Goal: Feedback & Contribution: Contribute content

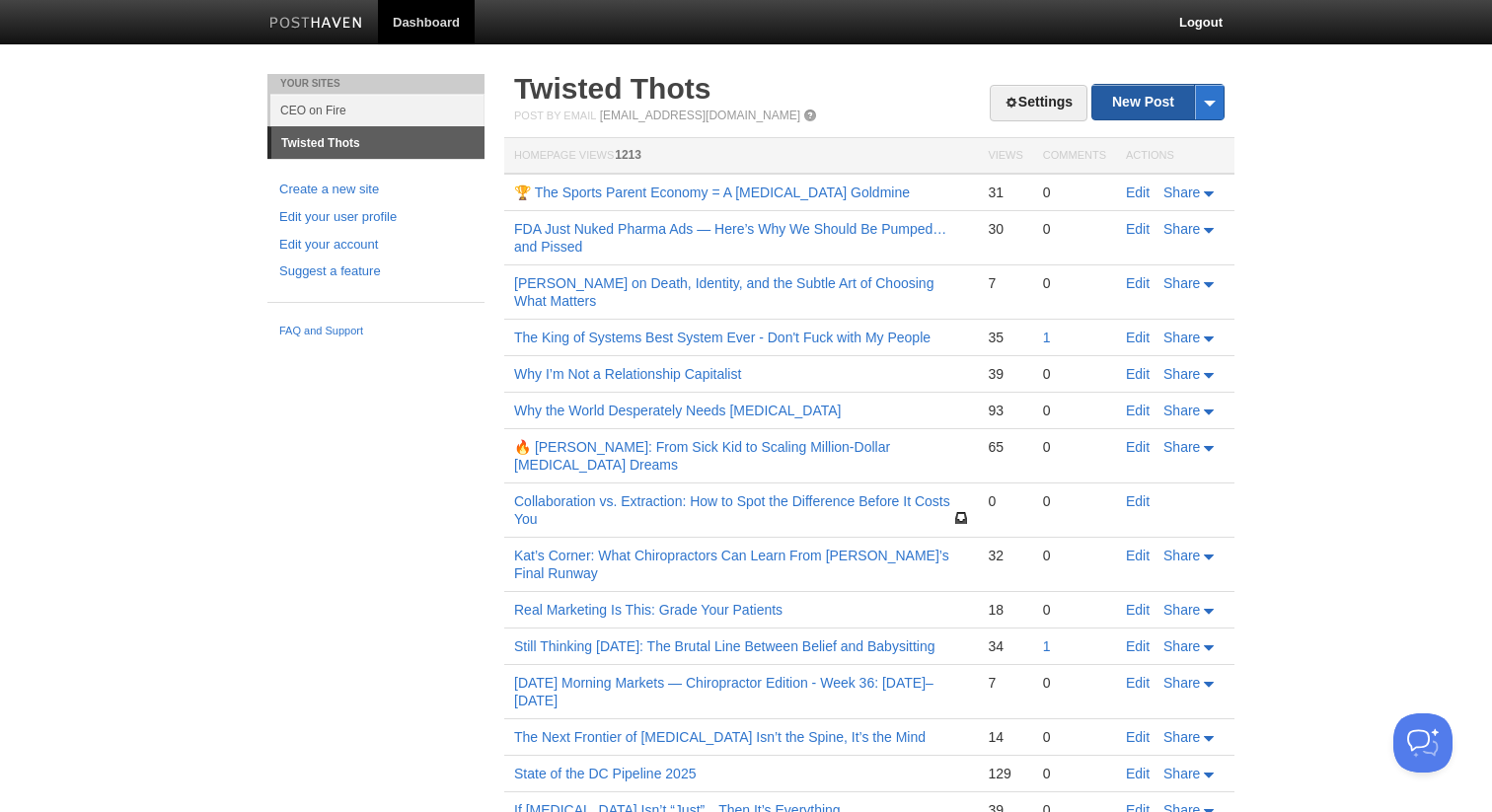
click at [1127, 105] on link "New Post" at bounding box center [1157, 102] width 131 height 35
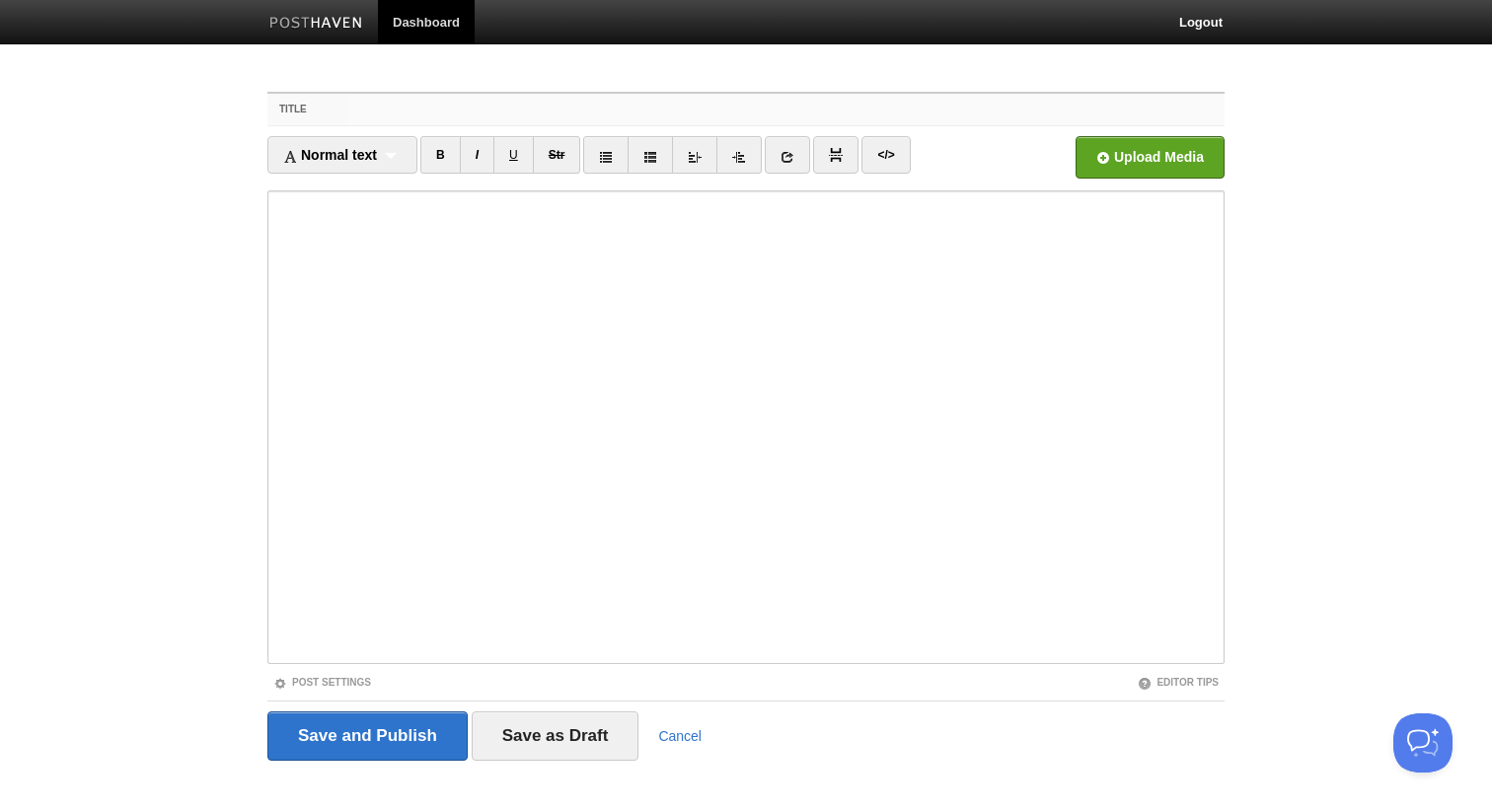
click at [442, 108] on input "Title" at bounding box center [786, 110] width 877 height 32
paste input "⚡ 5 “Holy Sh*t” Moments from Twisted Toast Episode #2"
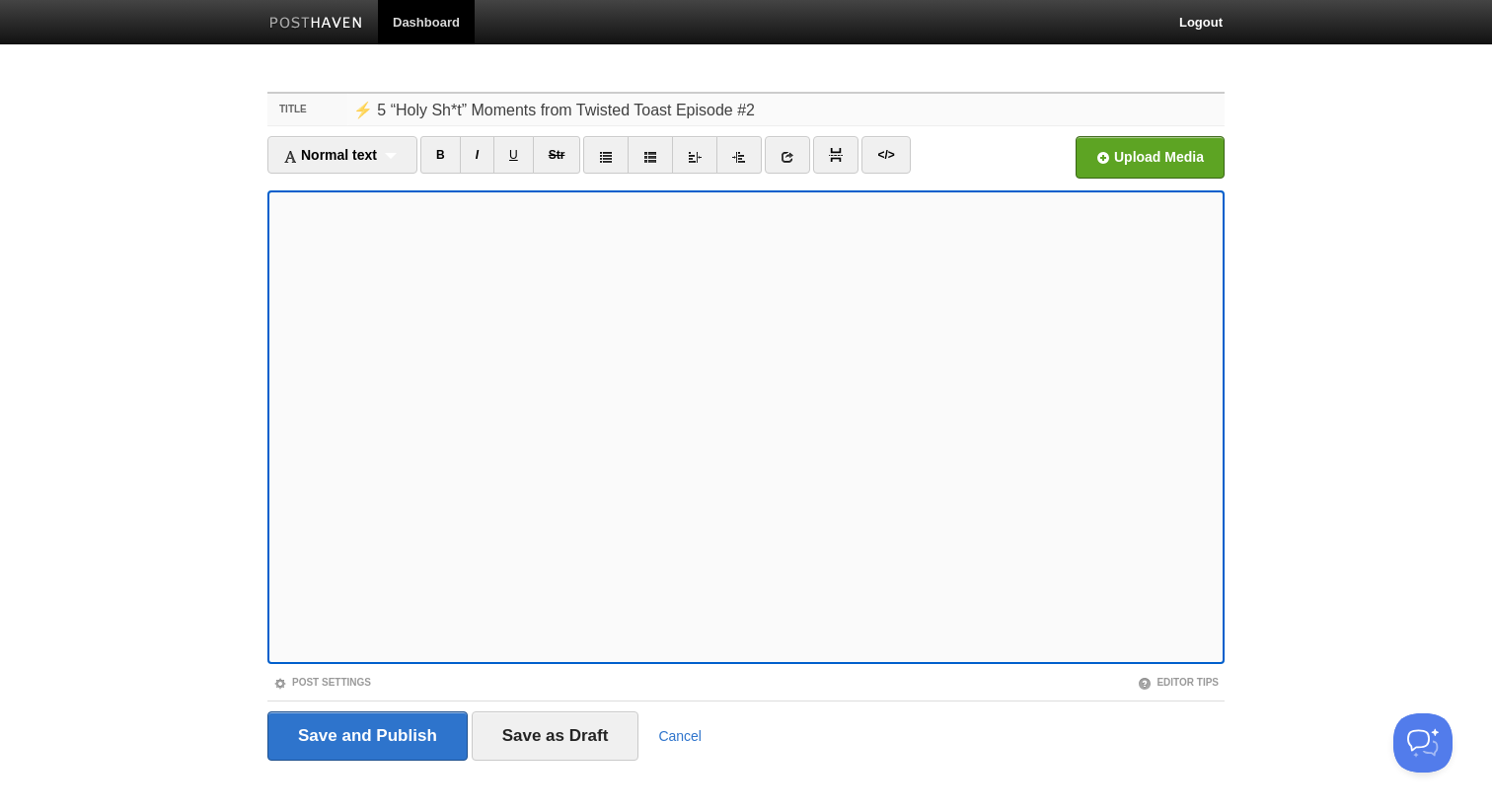
click at [516, 101] on input "⚡ 5 “Holy Sh*t” Moments from Twisted Toast Episode #2" at bounding box center [786, 110] width 877 height 32
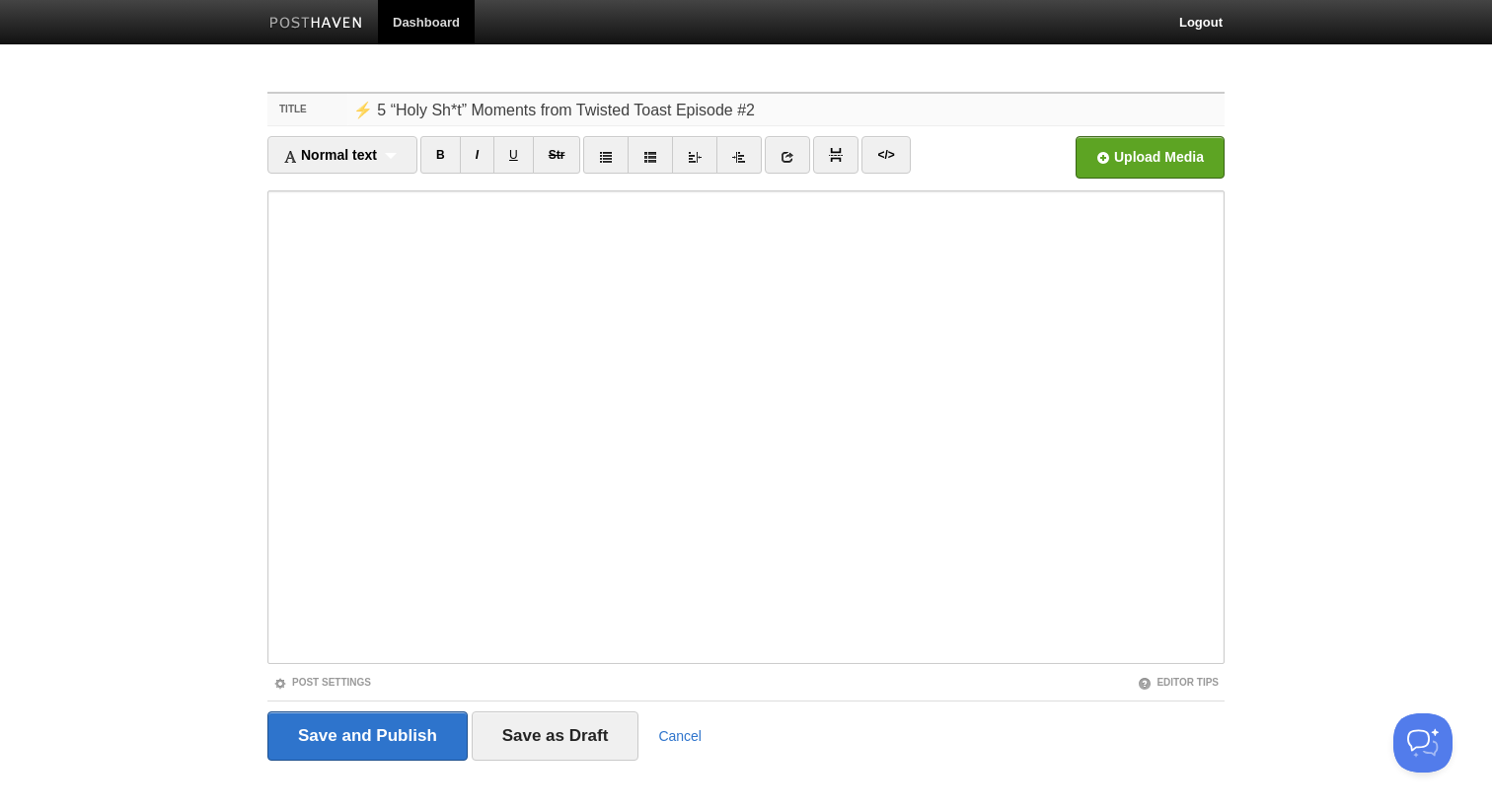
click at [516, 101] on input "⚡ 5 “Holy Sh*t” Moments from Twisted Toast Episode #2" at bounding box center [786, 110] width 877 height 32
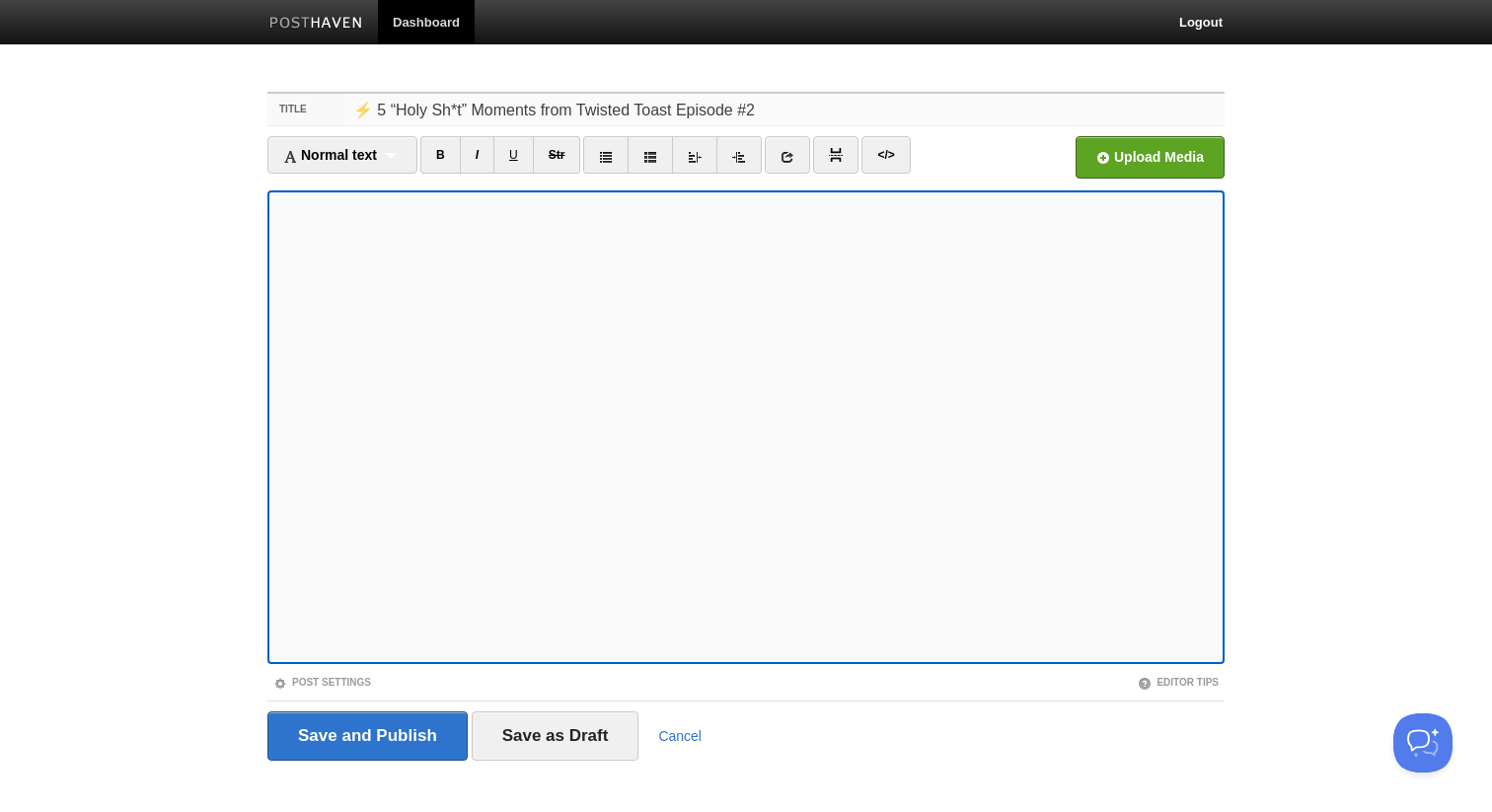
click at [449, 103] on input "⚡ 5 “Holy Sh*t” Moments from Twisted Toast Episode #2" at bounding box center [786, 110] width 877 height 32
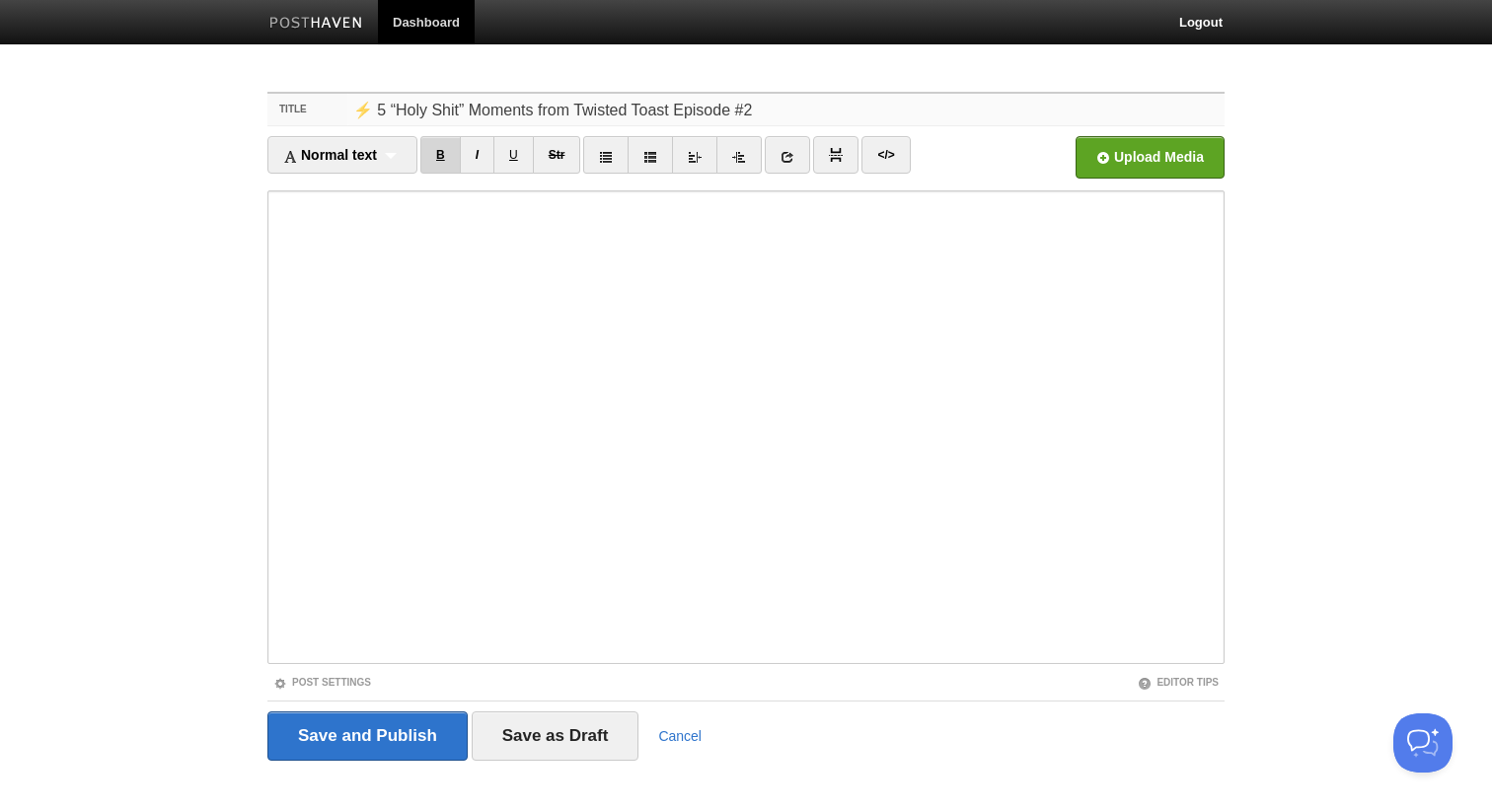
type input "⚡ 5 “Holy Shit” Moments from Twisted Toast Episode #2"
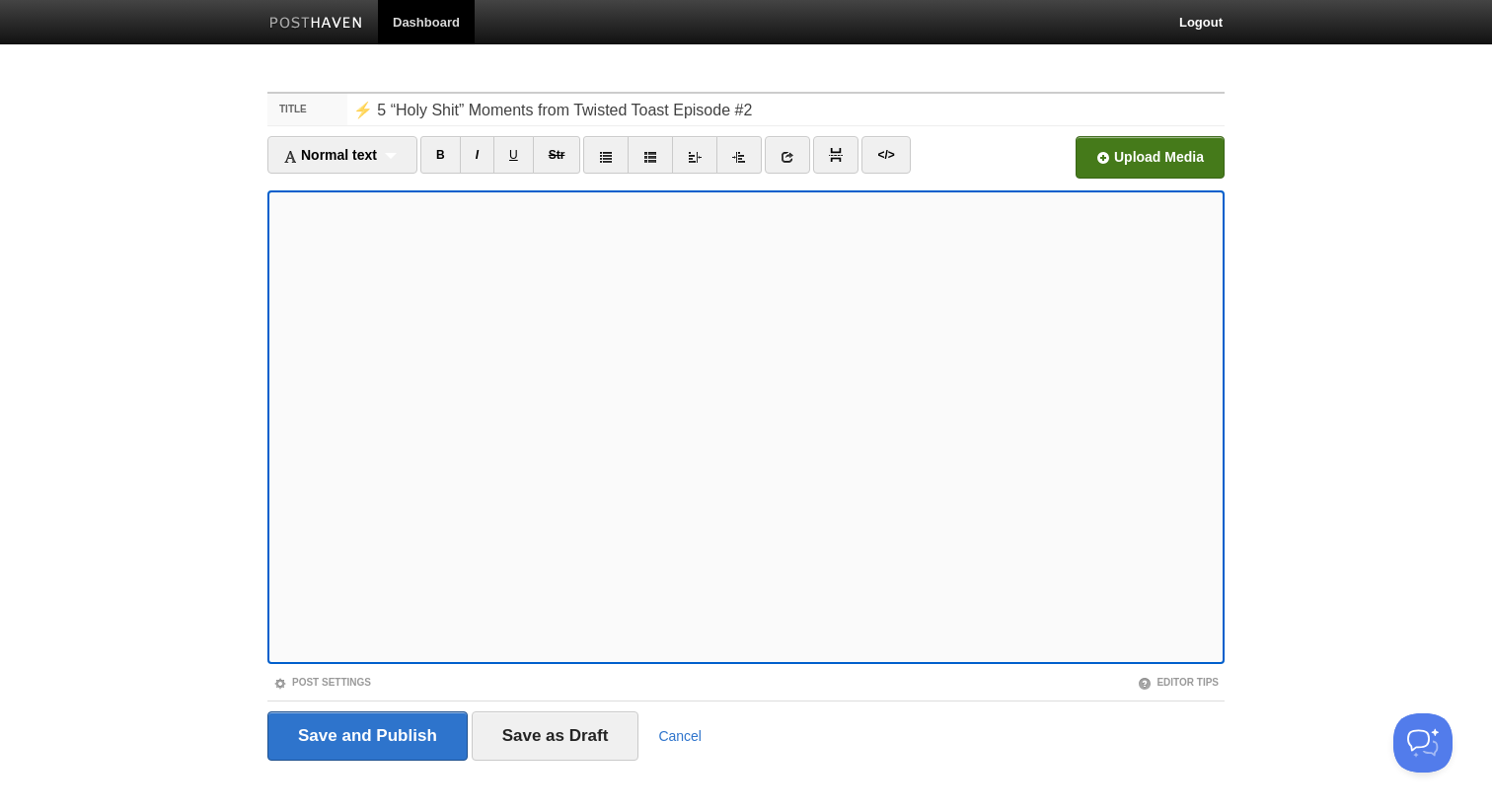
click at [1167, 169] on input "file" at bounding box center [554, 163] width 1494 height 101
click at [374, 736] on input "Save and Publish" at bounding box center [368, 736] width 201 height 49
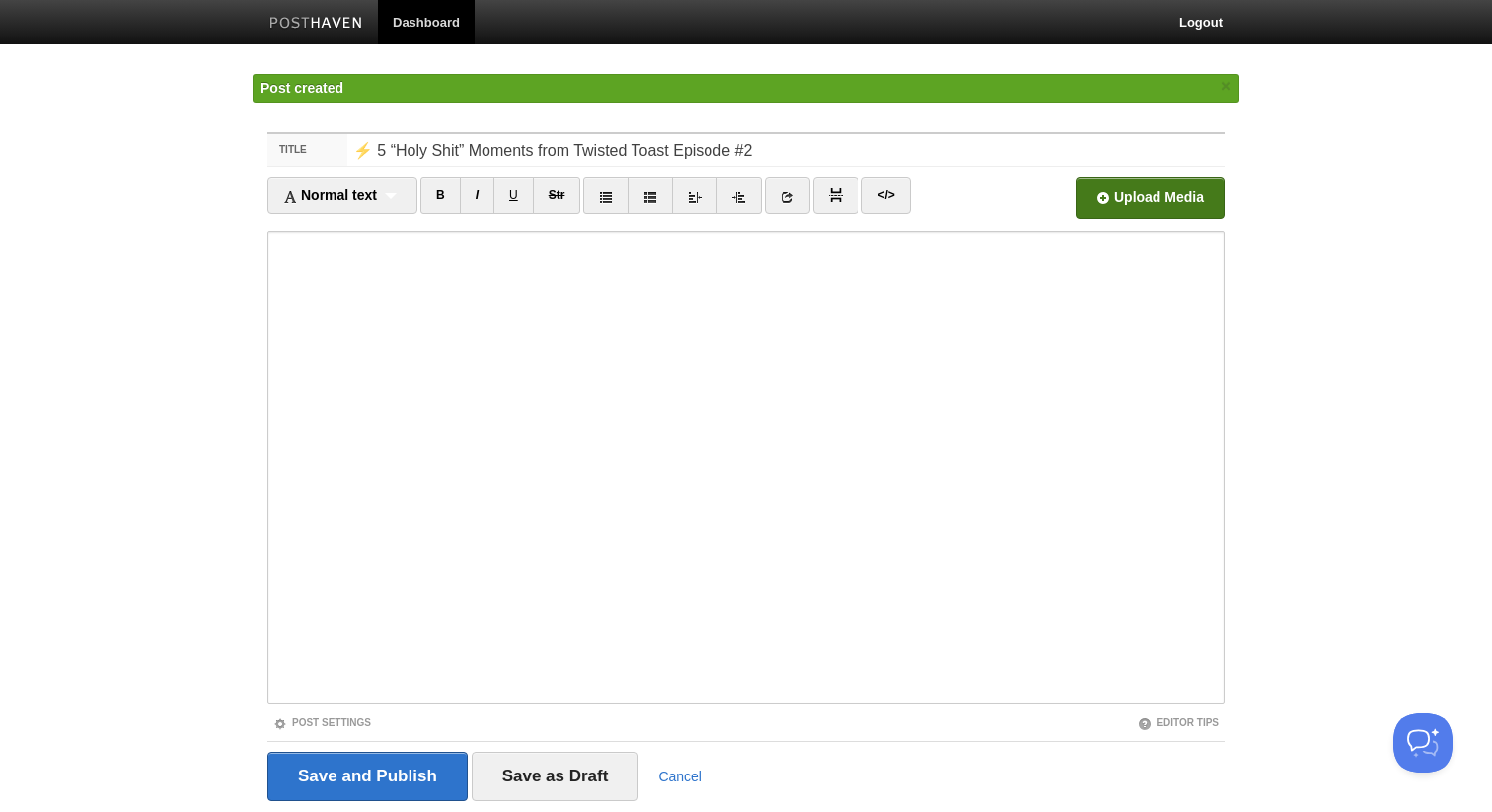
click at [104, 563] on body "Dashboard Logout Post created × Your Sites CEO on Fire Twisted Thots Create a n…" at bounding box center [746, 438] width 1492 height 875
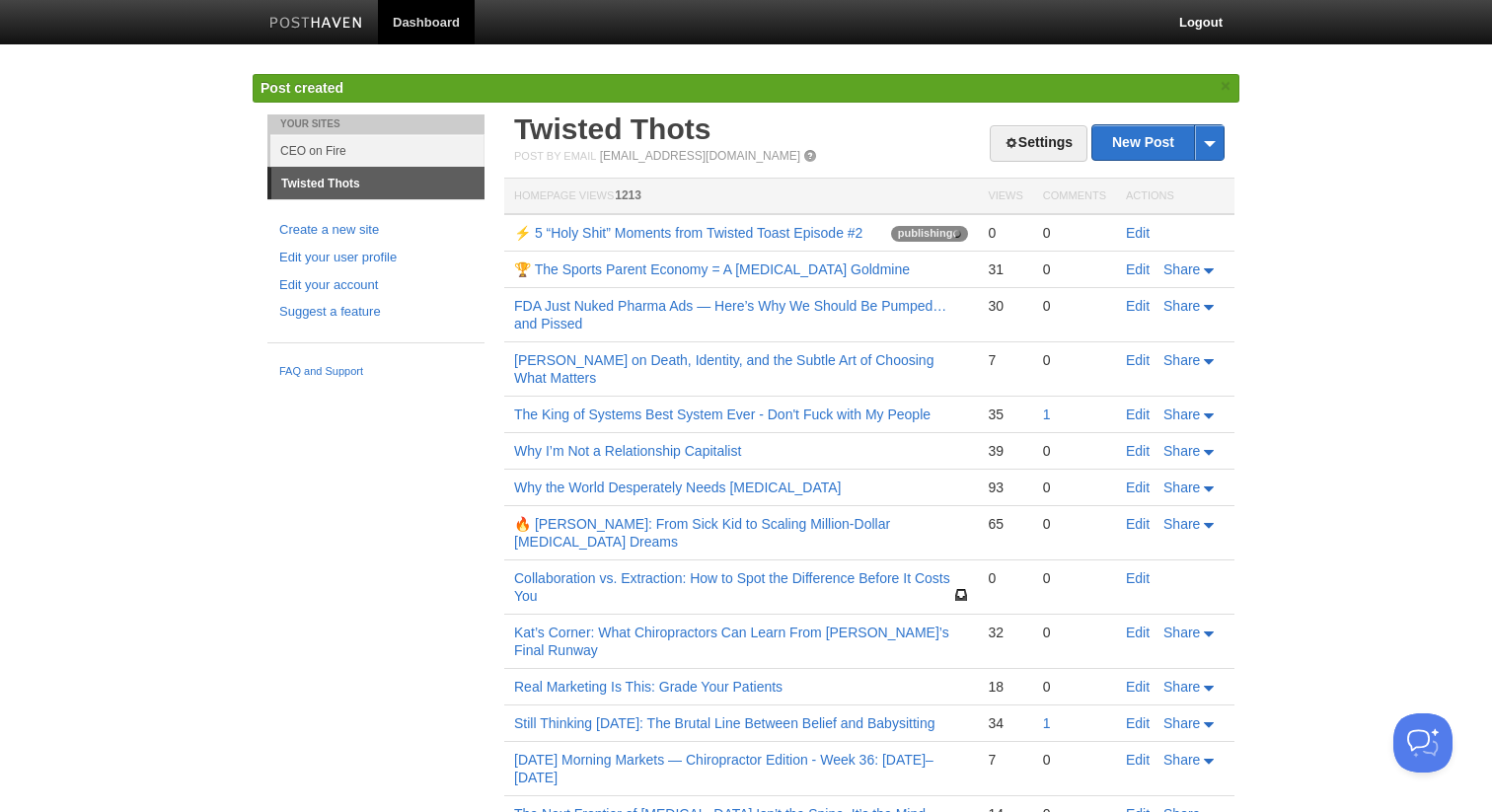
click at [87, 207] on body "Dashboard Logout Post created × Your Sites CEO on Fire Twisted Thots Create a n…" at bounding box center [746, 615] width 1492 height 1232
click at [595, 235] on link "⚡ 5 “Holy Shit” Moments from Twisted Toast Episode #2" at bounding box center [688, 233] width 348 height 16
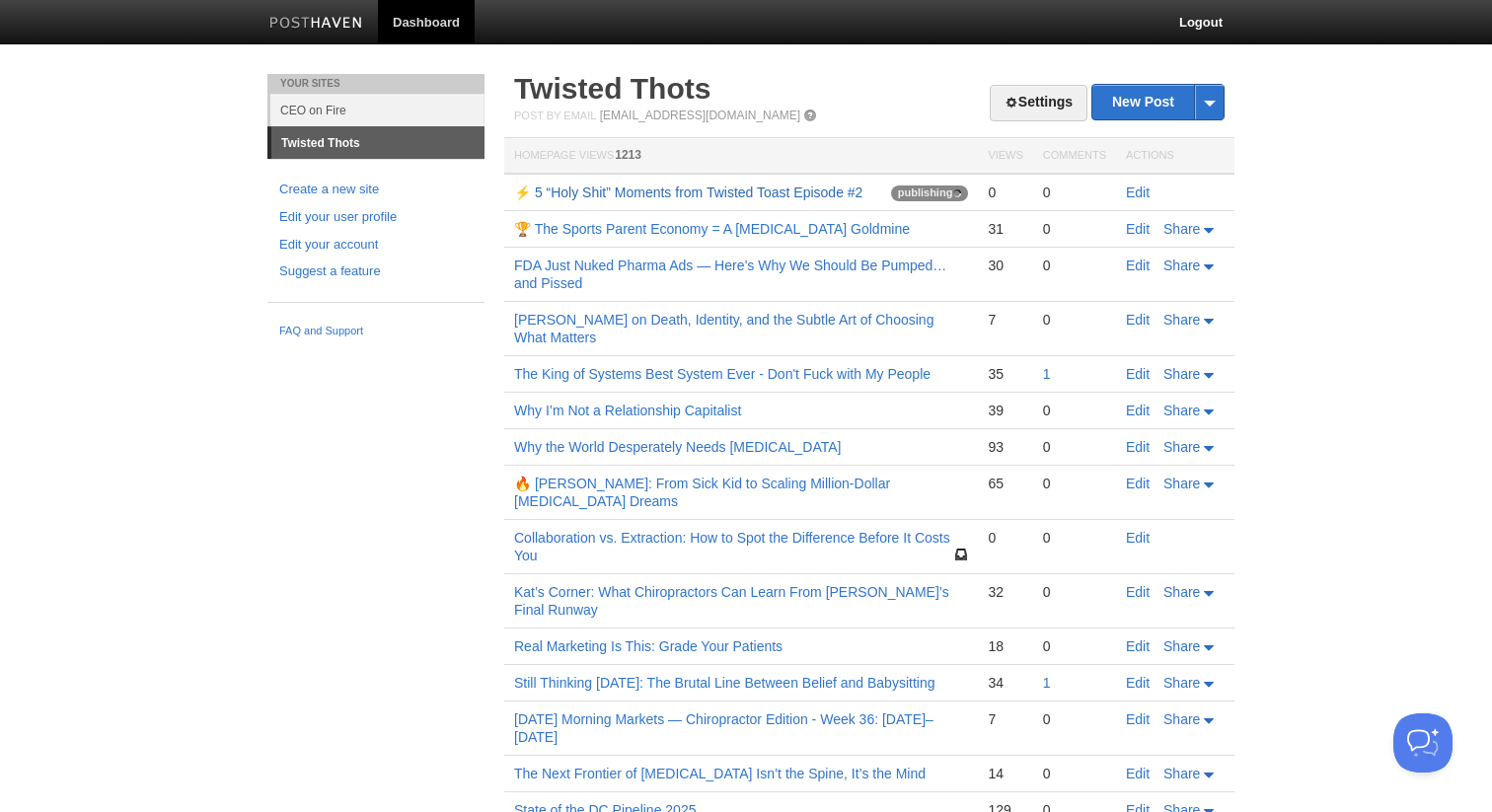
click at [682, 191] on link "⚡ 5 “Holy Shit” Moments from Twisted Toast Episode #2" at bounding box center [688, 193] width 348 height 16
click at [600, 188] on link "⚡ 5 “Holy Shit” Moments from Twisted Toast Episode #2" at bounding box center [688, 193] width 348 height 16
click at [1139, 201] on link "Edit" at bounding box center [1137, 193] width 24 height 16
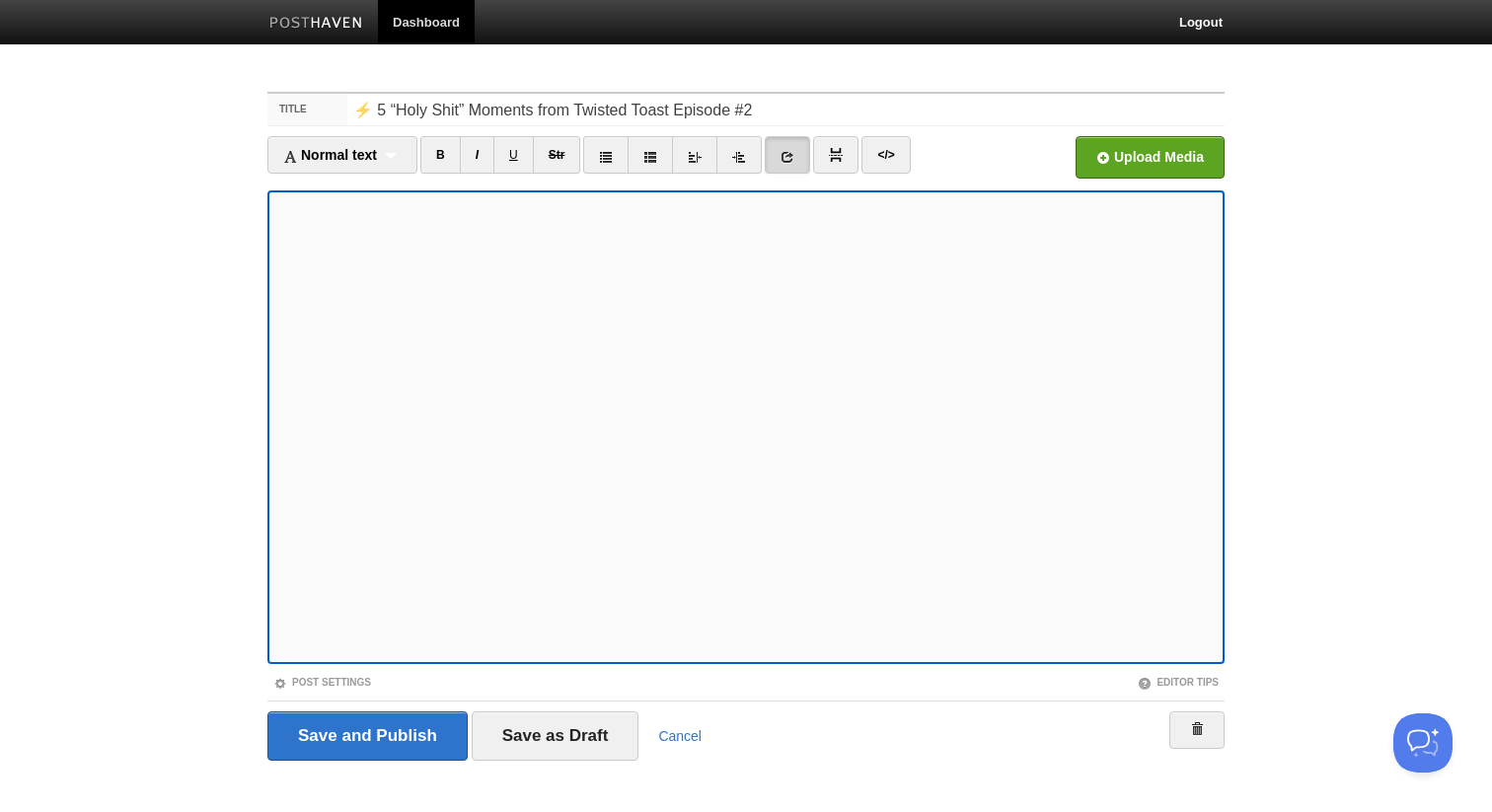
scroll to position [22, 0]
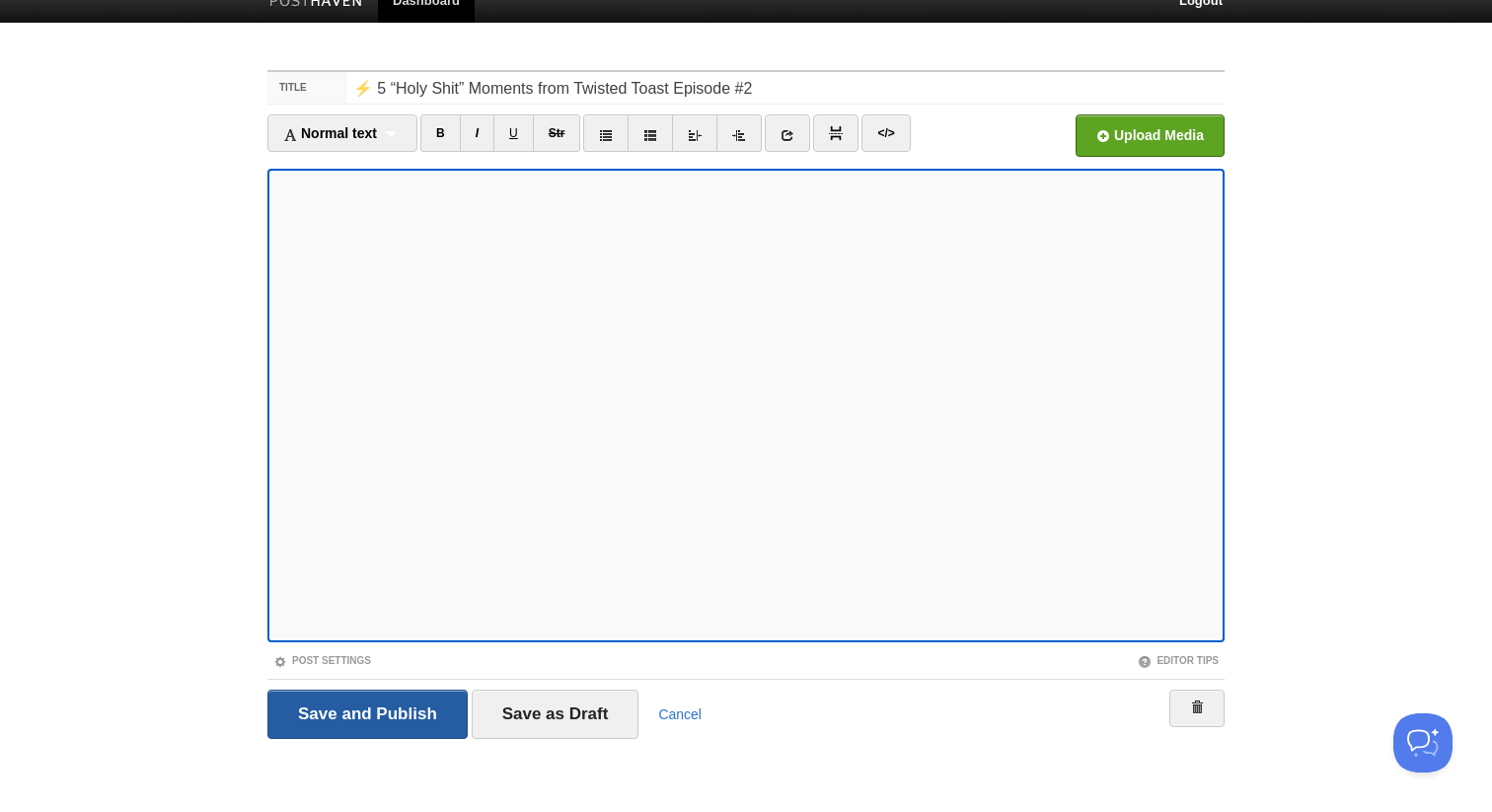
click at [407, 724] on input "Save and Publish" at bounding box center [368, 714] width 201 height 49
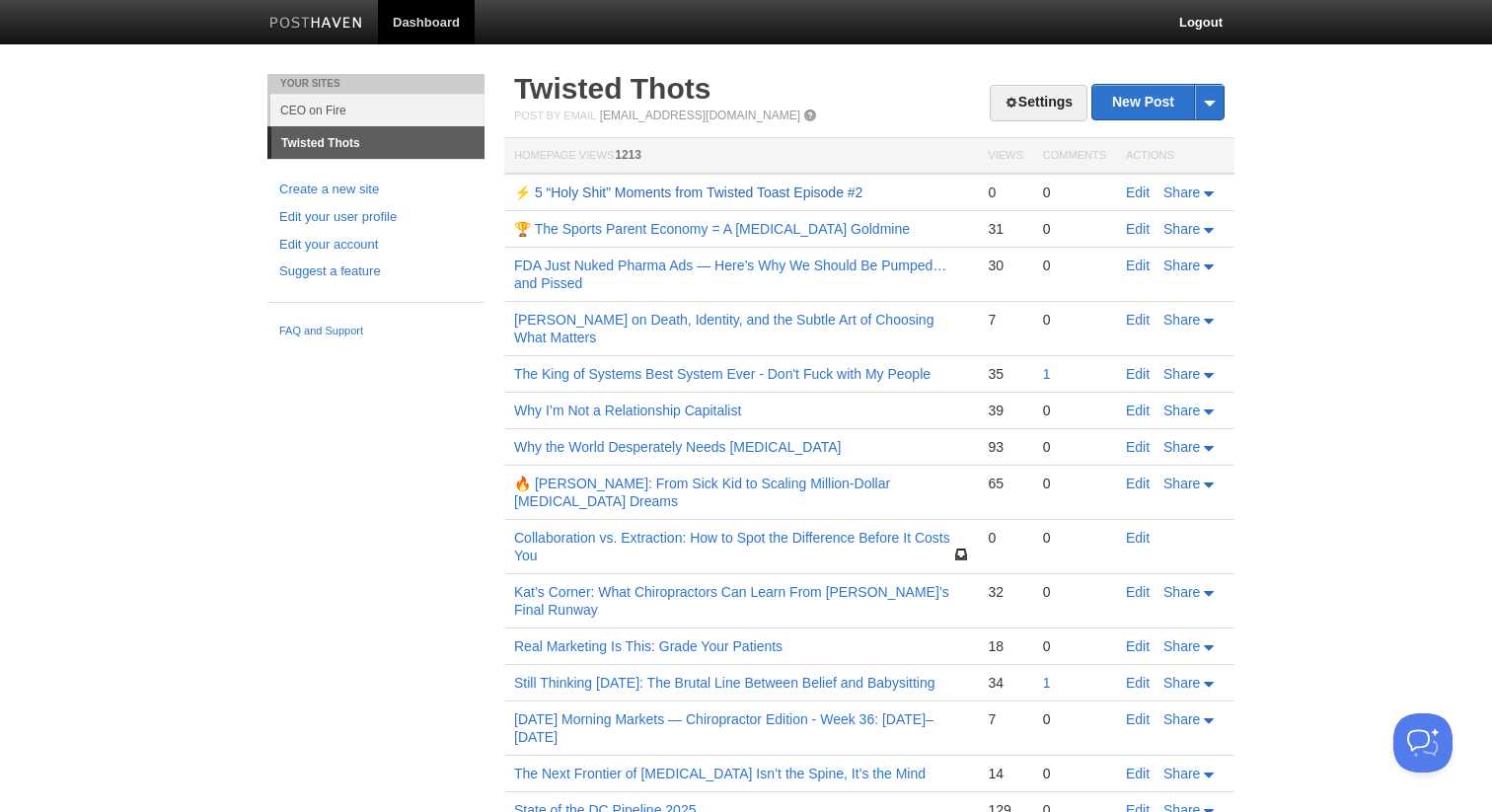
click at [615, 195] on link "⚡ 5 “Holy Shit” Moments from Twisted Toast Episode #2" at bounding box center [688, 193] width 348 height 16
